Goal: Task Accomplishment & Management: Use online tool/utility

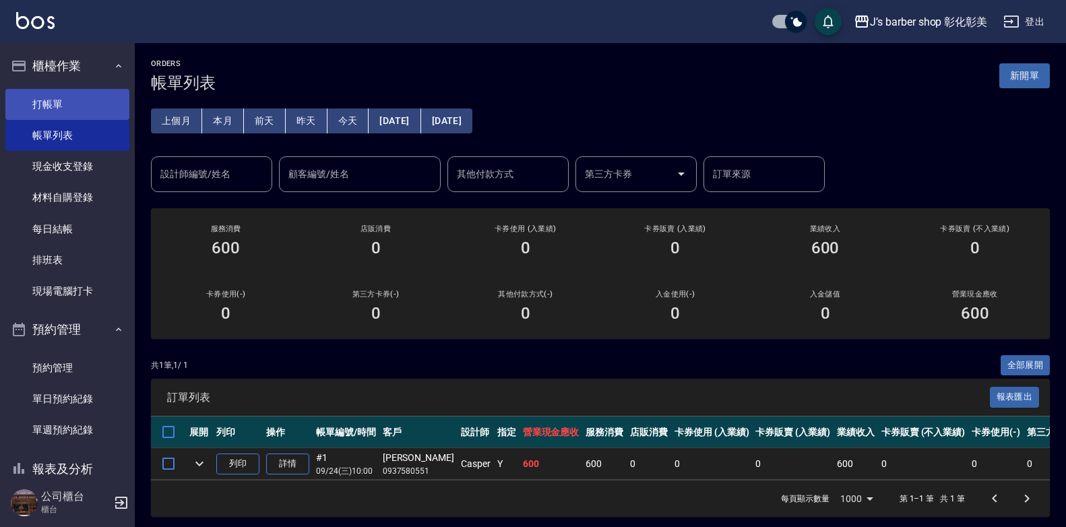
click at [46, 100] on link "打帳單" at bounding box center [67, 104] width 124 height 31
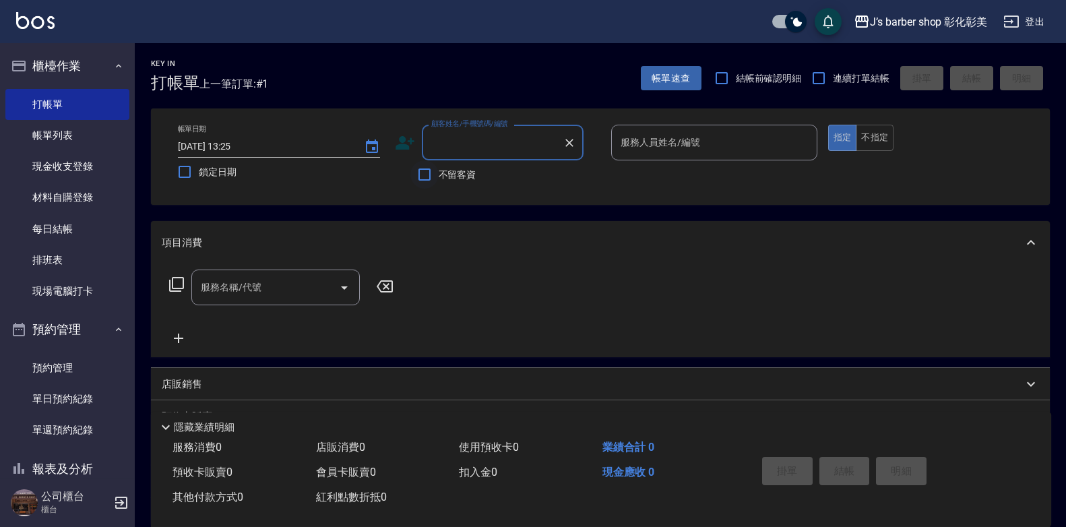
click at [430, 178] on input "不留客資" at bounding box center [424, 174] width 28 height 28
checkbox input "true"
click at [645, 143] on input "服務人員姓名/編號" at bounding box center [714, 143] width 194 height 24
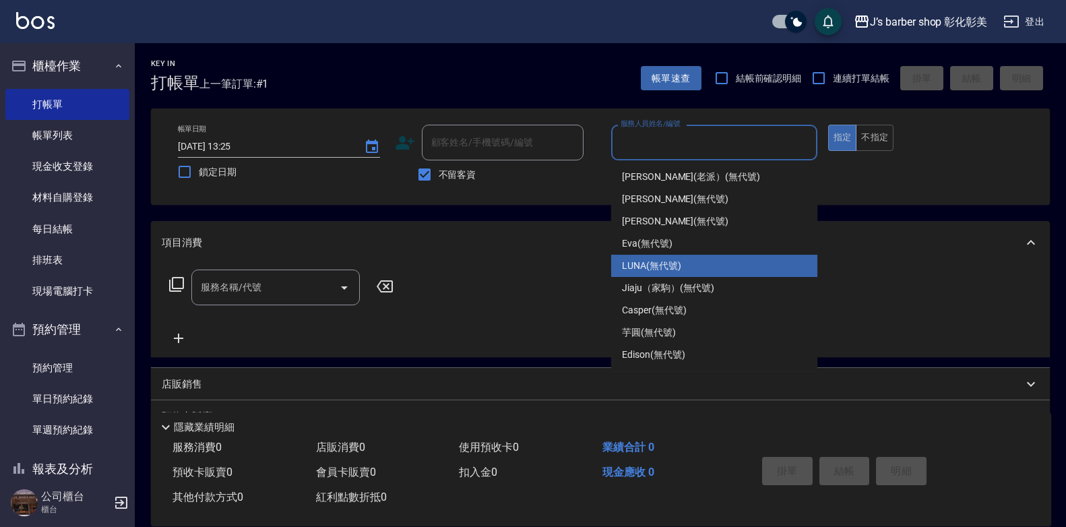
click at [738, 267] on div "LUNA (無代號)" at bounding box center [714, 266] width 206 height 22
type input "LUNA(無代號)"
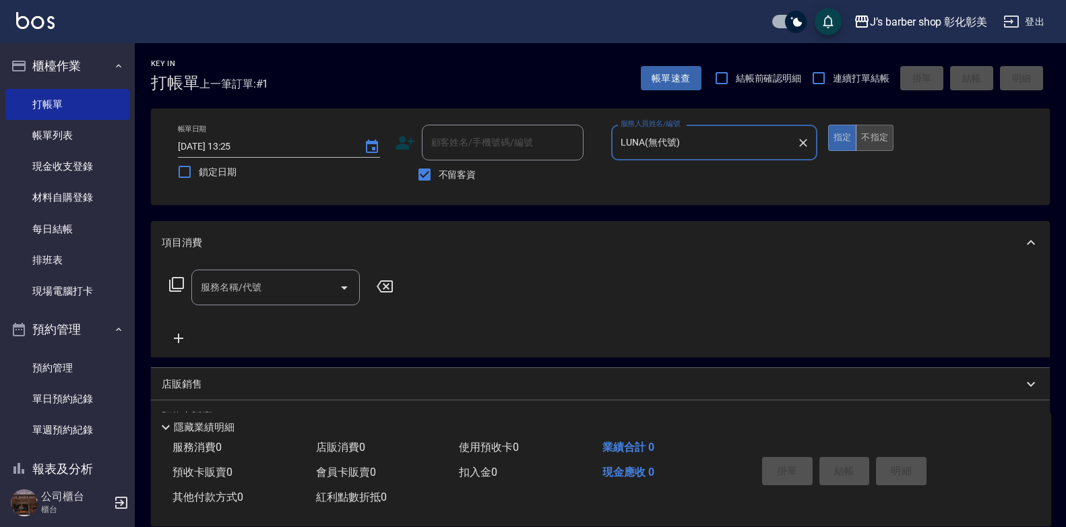
click at [886, 137] on button "不指定" at bounding box center [874, 138] width 38 height 26
click at [318, 294] on input "服務名稱/代號" at bounding box center [265, 287] width 136 height 24
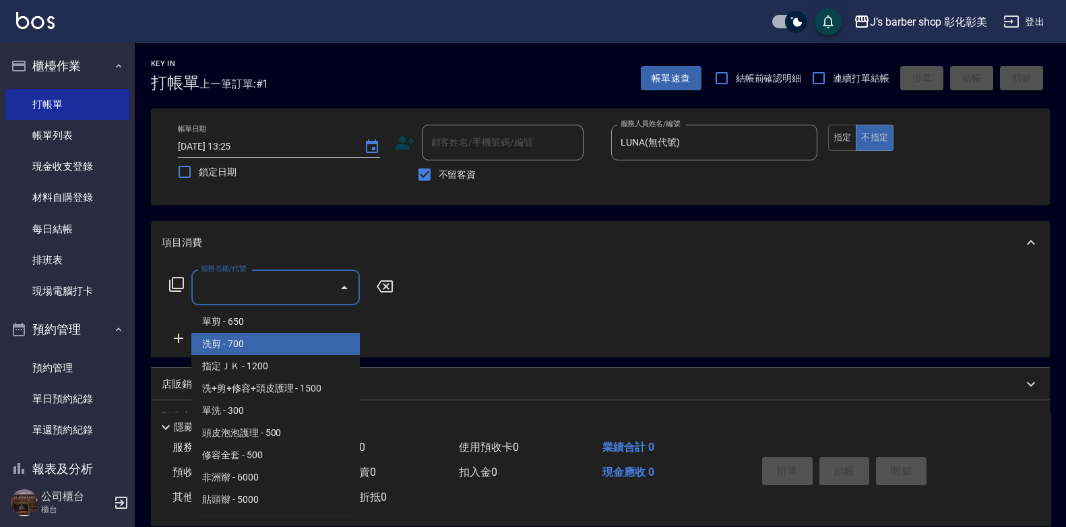
click at [311, 344] on span "洗剪 - 700" at bounding box center [275, 344] width 168 height 22
type input "洗剪(101)"
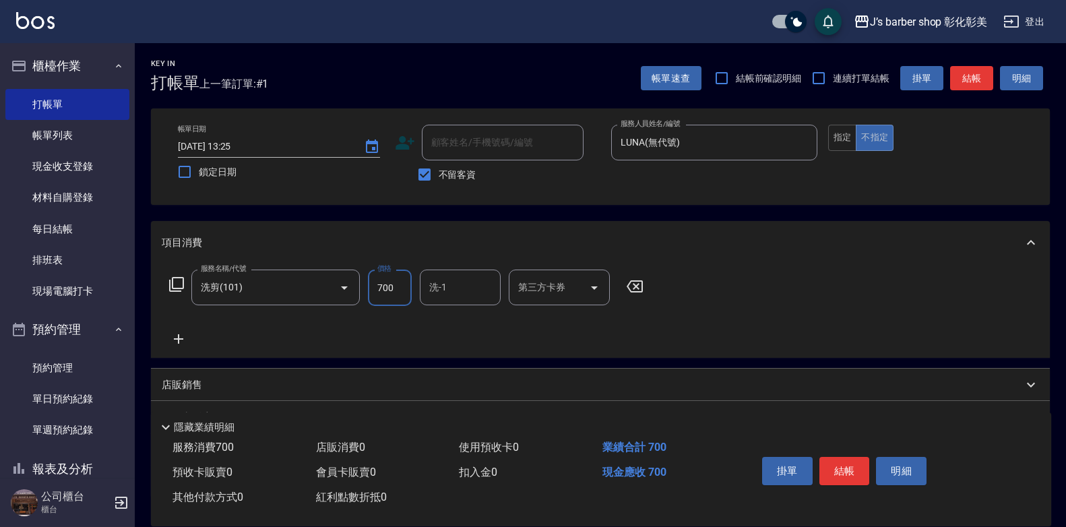
click at [401, 288] on input "700" at bounding box center [390, 287] width 44 height 36
type input "800"
click at [486, 286] on input "洗-1" at bounding box center [460, 287] width 69 height 24
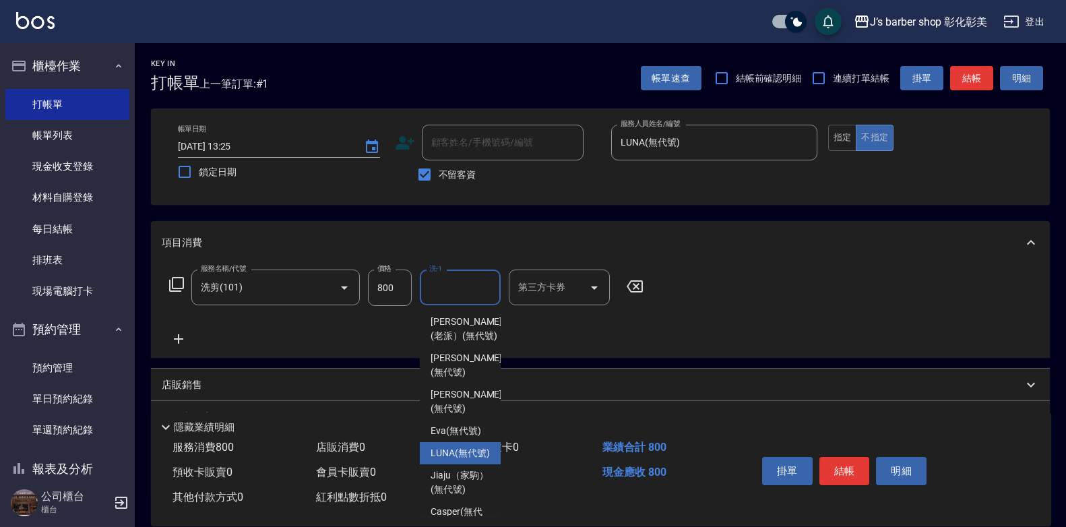
click at [469, 460] on span "LUNA (無代號)" at bounding box center [459, 453] width 59 height 14
type input "LUNA(無代號)"
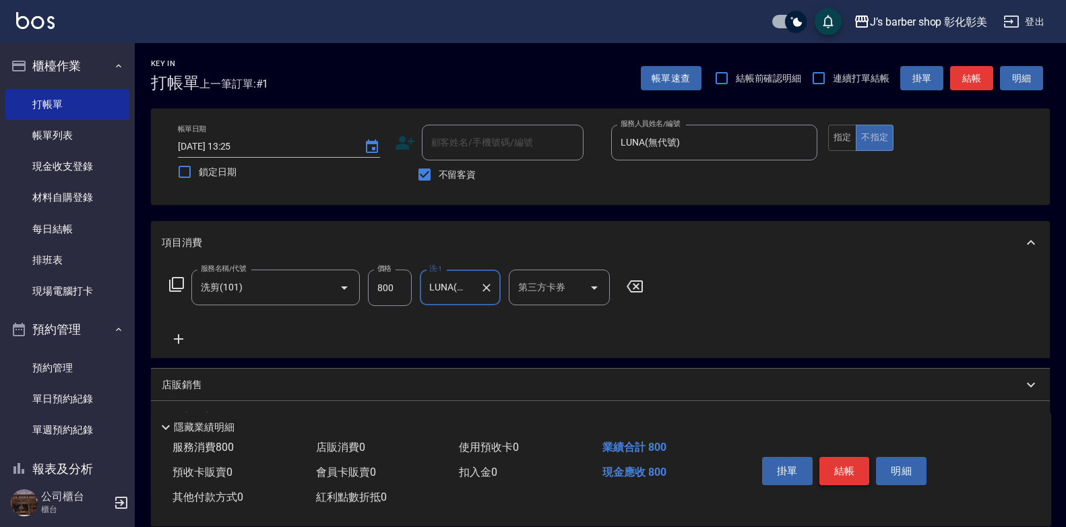
click at [834, 468] on button "結帳" at bounding box center [844, 471] width 51 height 28
click at [834, 468] on div "掛單 結帳 明細" at bounding box center [844, 472] width 176 height 42
